Goal: Task Accomplishment & Management: Complete application form

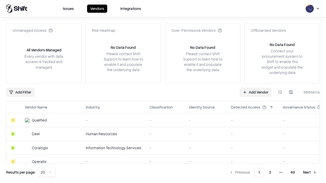
click at [255, 92] on link "Add Vendor" at bounding box center [256, 92] width 32 height 9
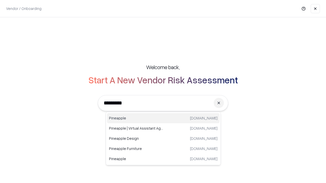
click at [163, 118] on div "Pineapple [DOMAIN_NAME]" at bounding box center [163, 118] width 113 height 10
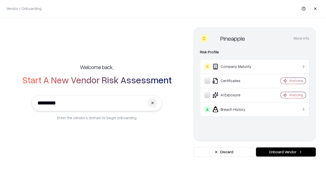
type input "*********"
click at [286, 152] on button "Onboard Vendor" at bounding box center [286, 152] width 60 height 9
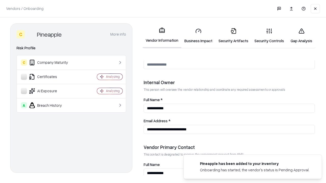
scroll to position [264, 0]
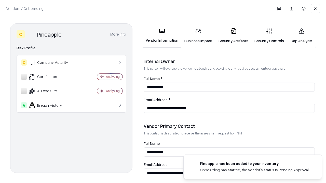
click at [198, 36] on link "Business Impact" at bounding box center [198, 36] width 34 height 24
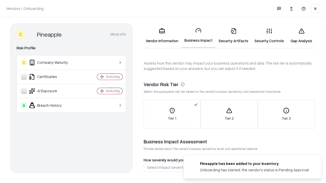
click at [301, 36] on link "Gap Analysis" at bounding box center [301, 36] width 29 height 24
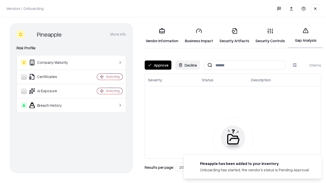
click at [158, 65] on button "Approve" at bounding box center [158, 65] width 27 height 9
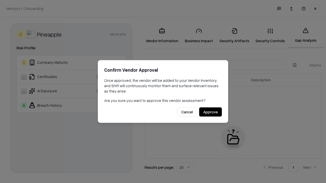
click at [210, 112] on button "Approve" at bounding box center [210, 112] width 23 height 9
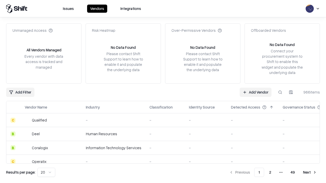
type input "*********"
click at [255, 92] on link "Add Vendor" at bounding box center [256, 92] width 32 height 9
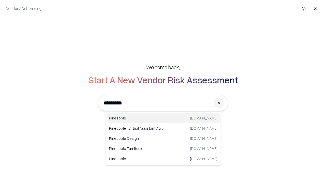
click at [163, 118] on div "Pineapple [DOMAIN_NAME]" at bounding box center [163, 118] width 113 height 10
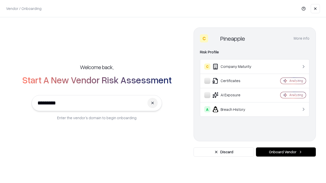
type input "*********"
click at [286, 152] on button "Onboard Vendor" at bounding box center [286, 152] width 60 height 9
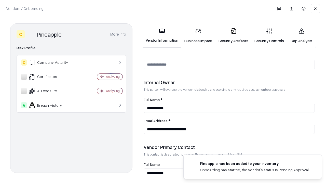
scroll to position [264, 0]
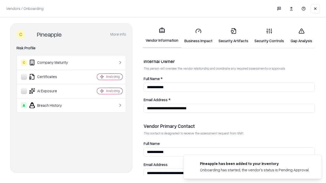
click at [301, 36] on link "Gap Analysis" at bounding box center [301, 36] width 29 height 24
